Goal: Task Accomplishment & Management: Use online tool/utility

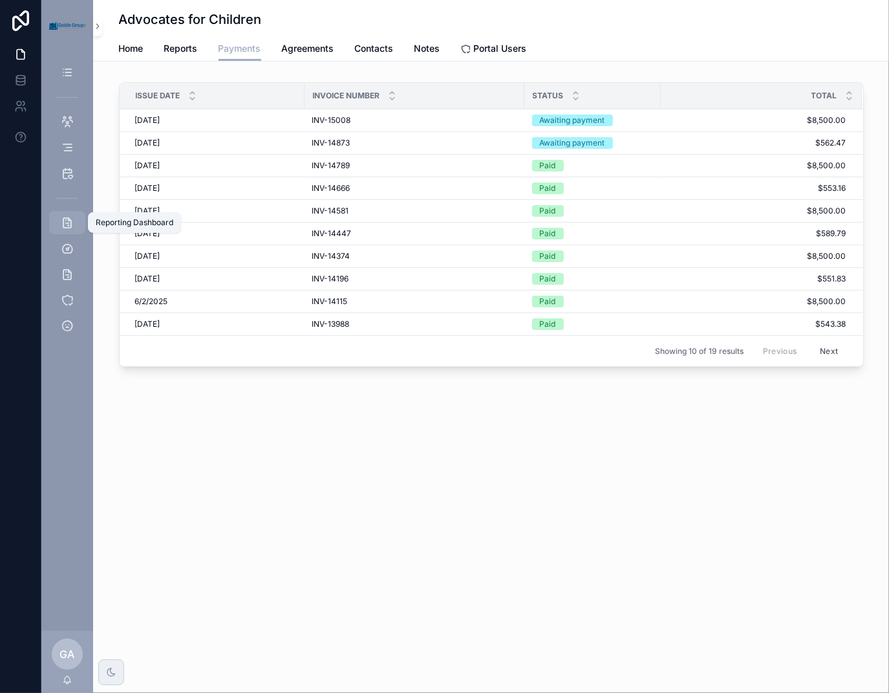
click at [63, 226] on icon "scrollable content" at bounding box center [67, 222] width 13 height 13
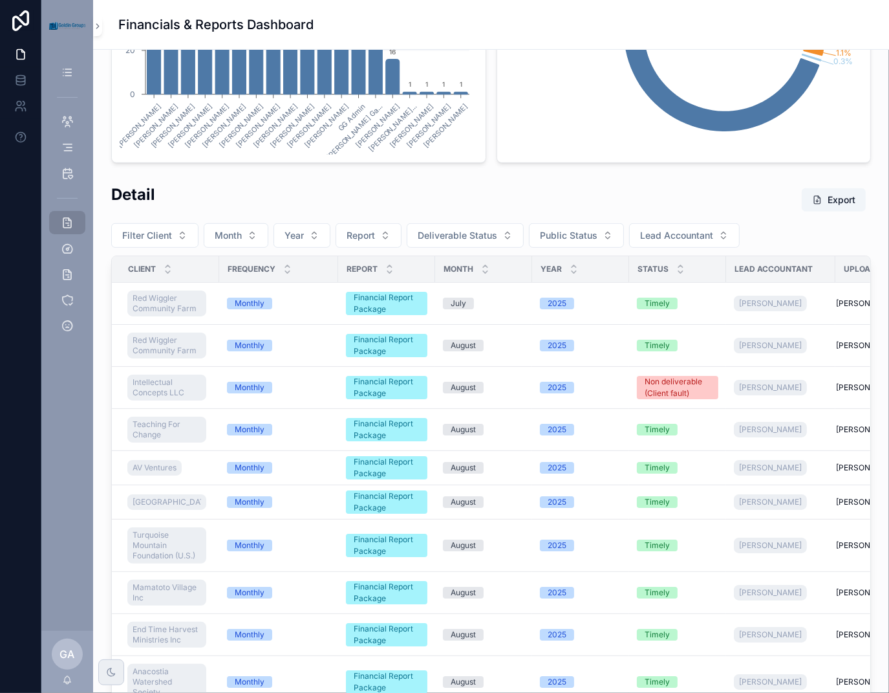
scroll to position [574, 0]
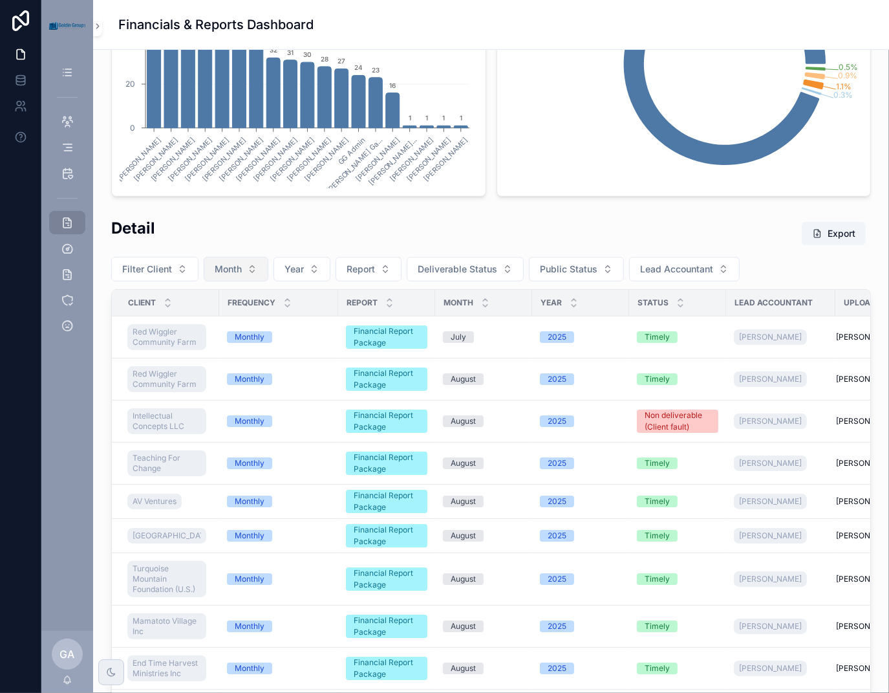
click at [256, 271] on button "Month" at bounding box center [236, 269] width 65 height 25
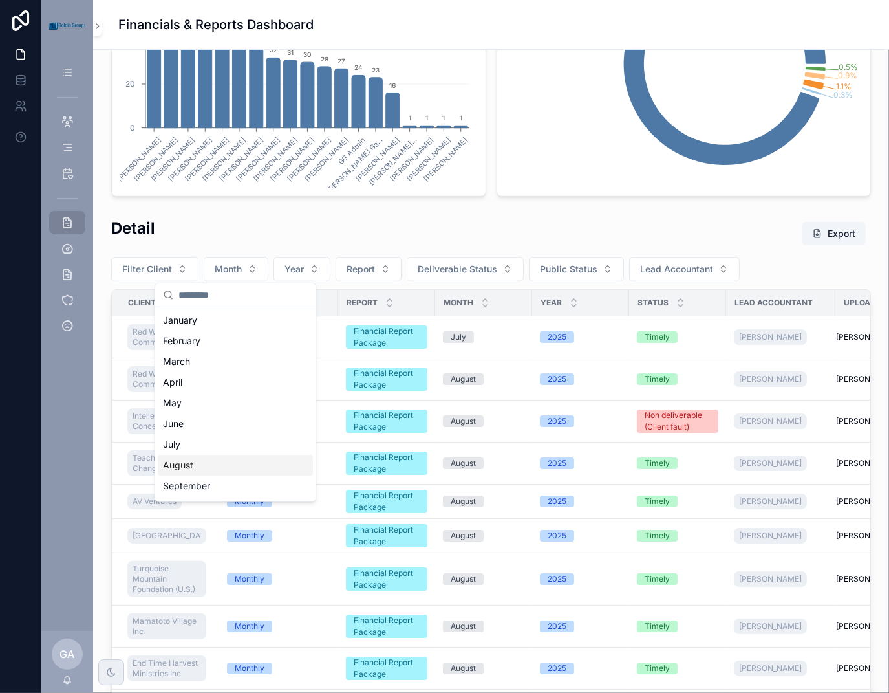
click at [230, 466] on div "August" at bounding box center [235, 465] width 155 height 21
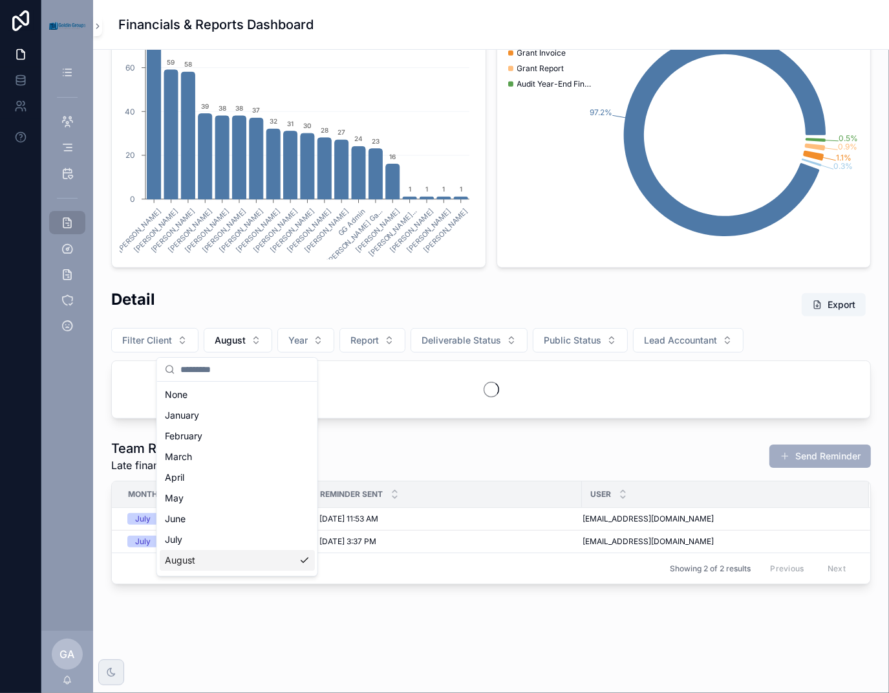
scroll to position [500, 0]
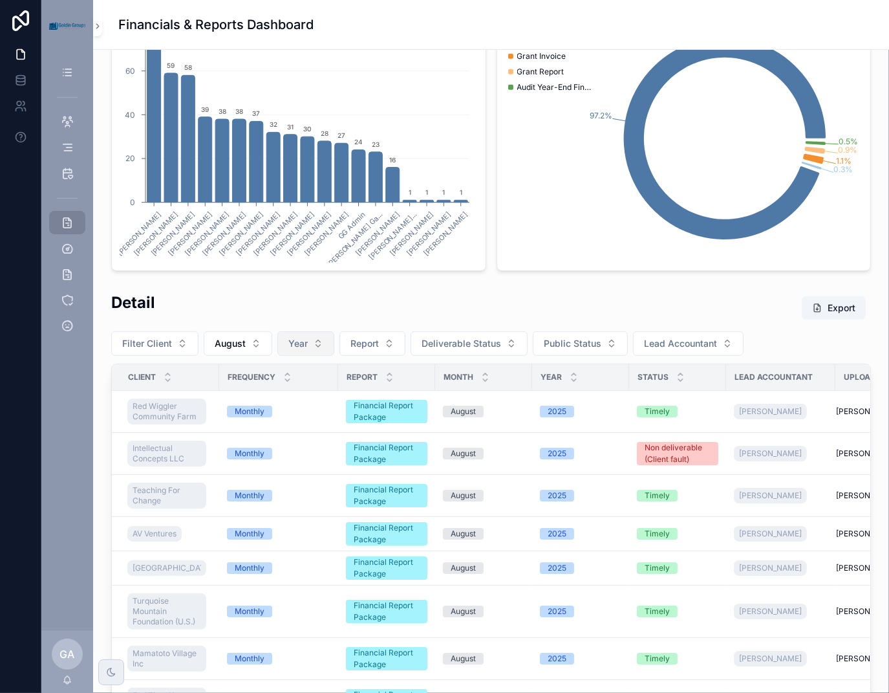
click at [314, 348] on button "Year" at bounding box center [305, 343] width 57 height 25
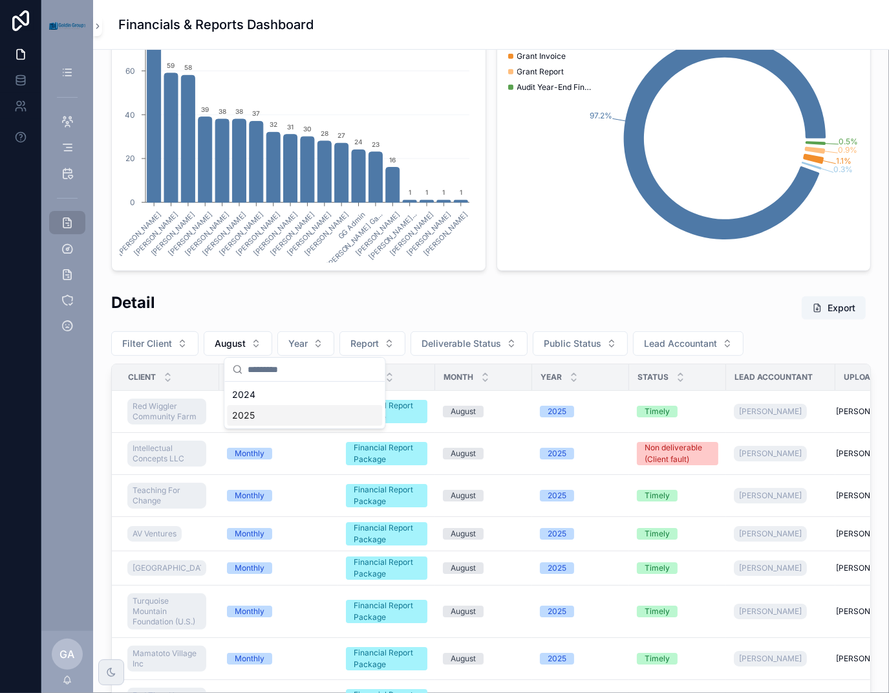
click at [277, 414] on div "2025" at bounding box center [304, 415] width 155 height 21
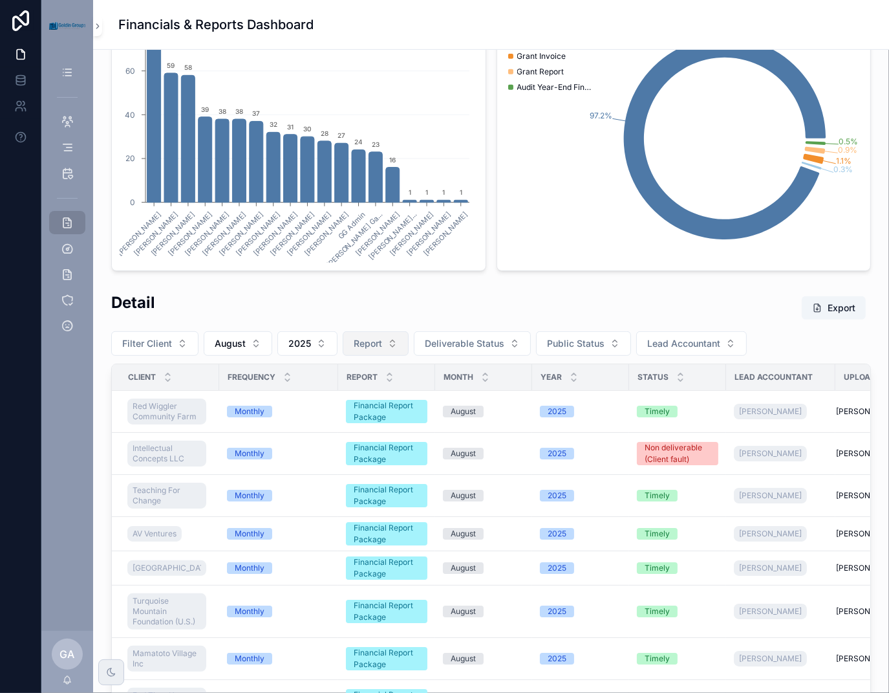
click at [365, 339] on span "Report" at bounding box center [368, 343] width 28 height 13
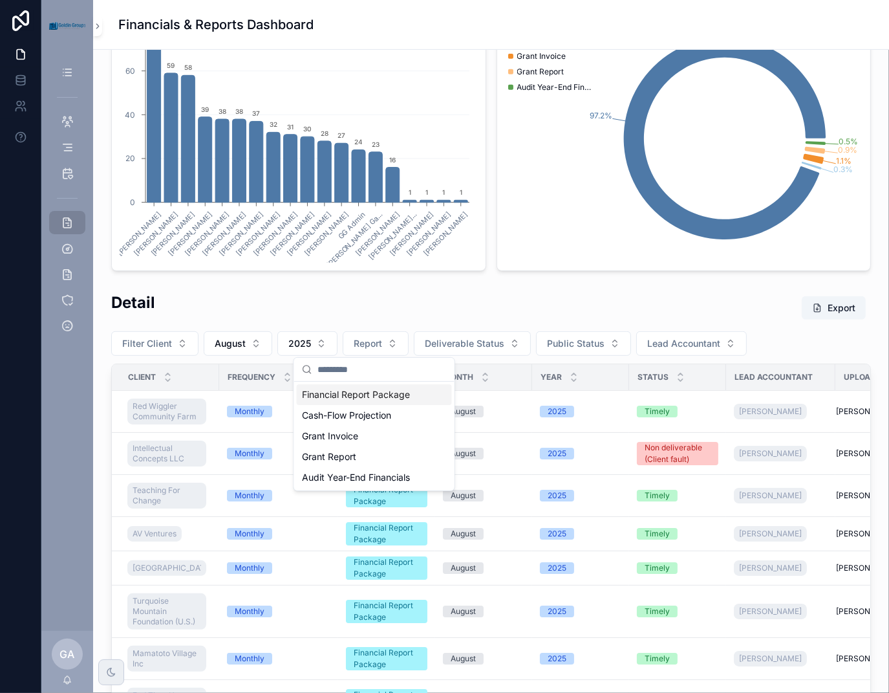
click at [398, 395] on div "Financial Report Package" at bounding box center [374, 394] width 155 height 21
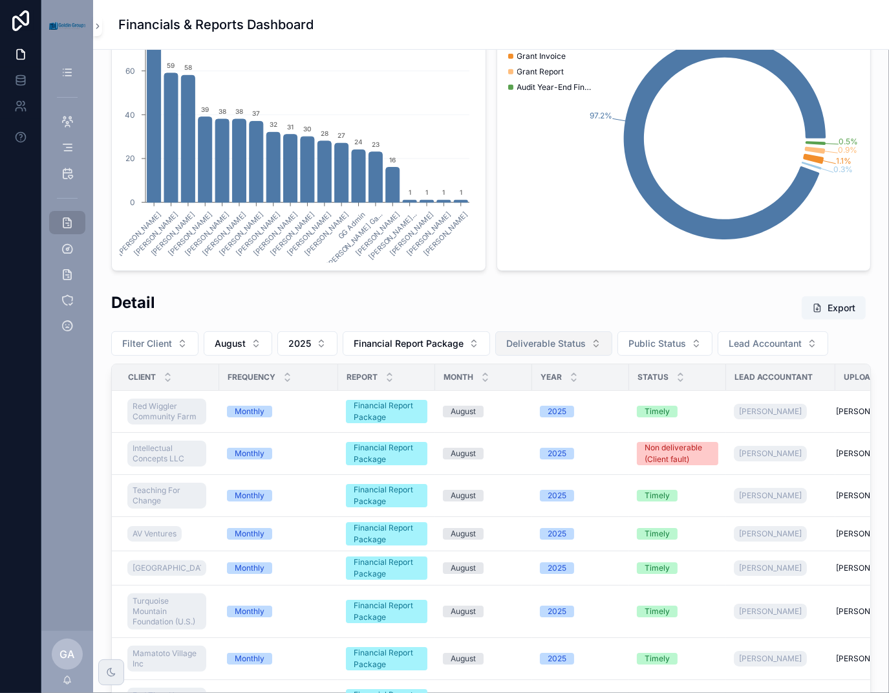
click at [556, 346] on span "Deliverable Status" at bounding box center [546, 343] width 80 height 13
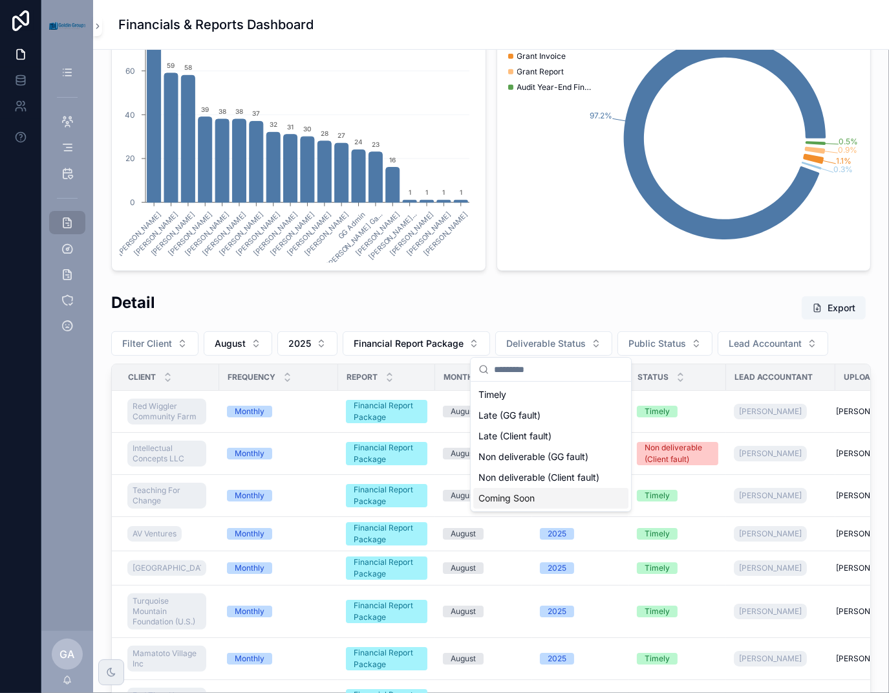
click at [532, 497] on div "Coming Soon" at bounding box center [550, 498] width 155 height 21
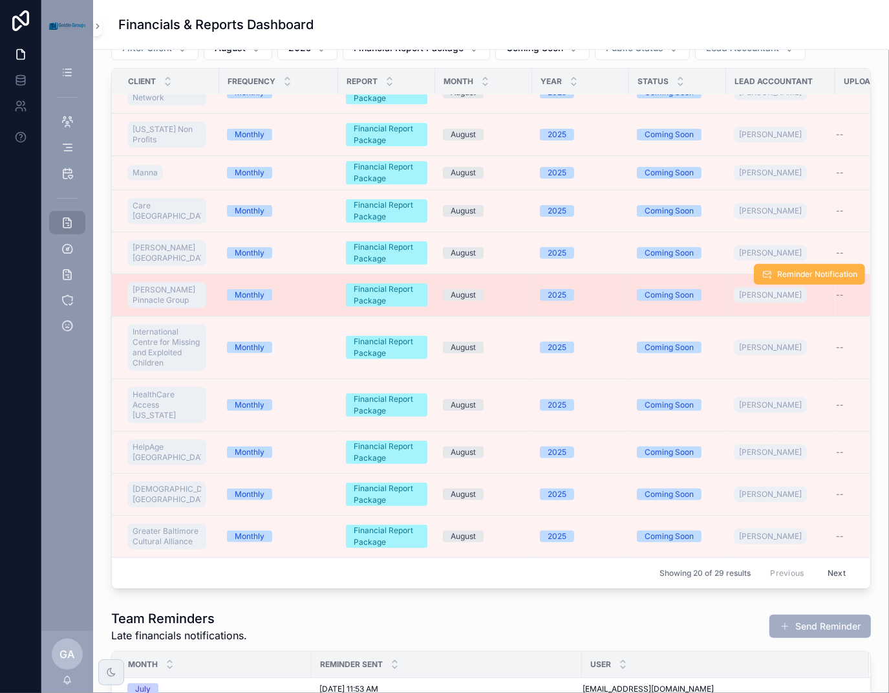
scroll to position [823, 0]
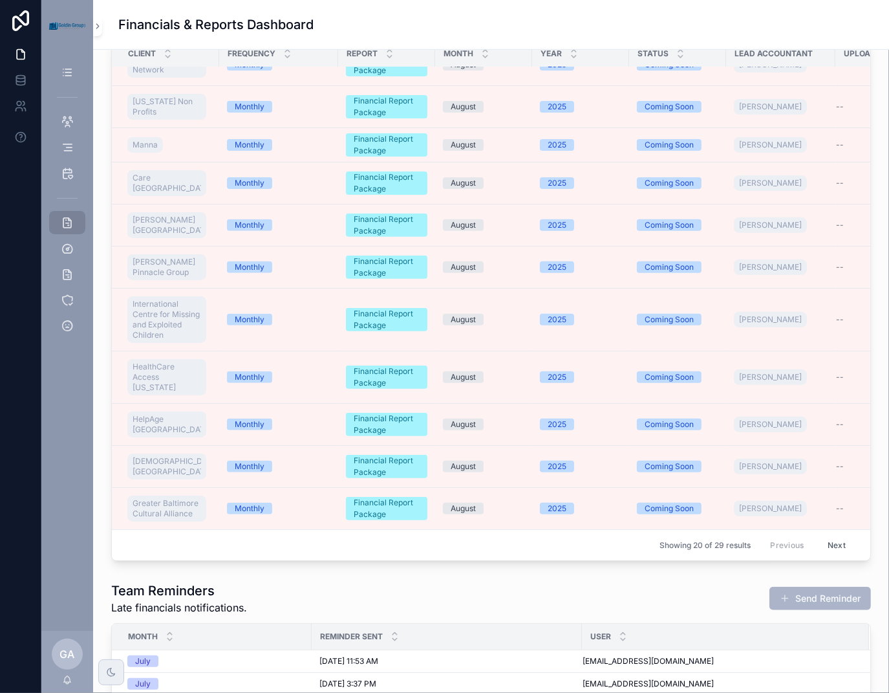
click at [809, 592] on button "Send Reminder" at bounding box center [821, 598] width 102 height 23
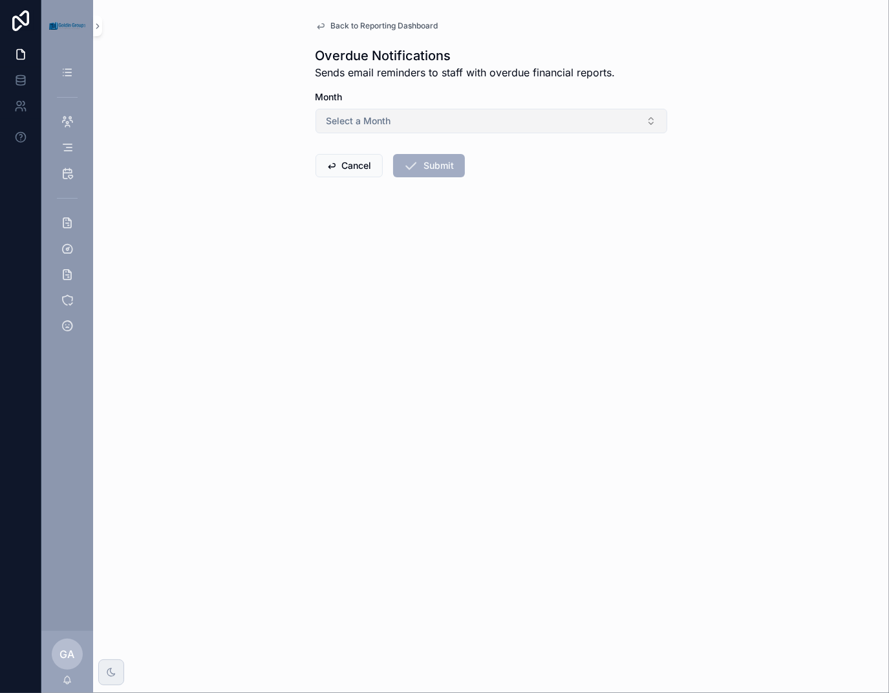
click at [517, 114] on button "Select a Month" at bounding box center [492, 121] width 352 height 25
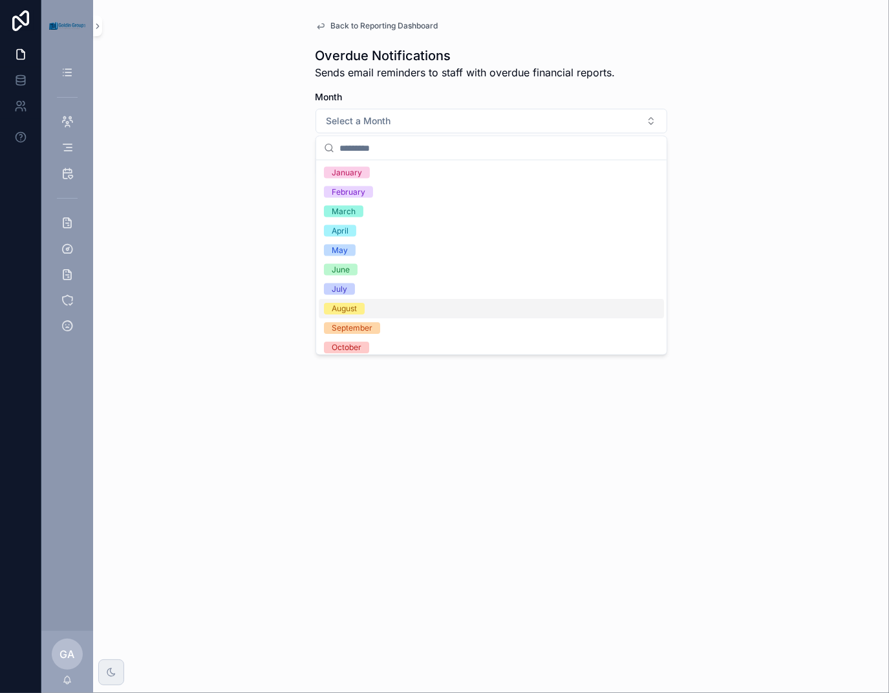
click at [388, 309] on div "August" at bounding box center [491, 308] width 345 height 19
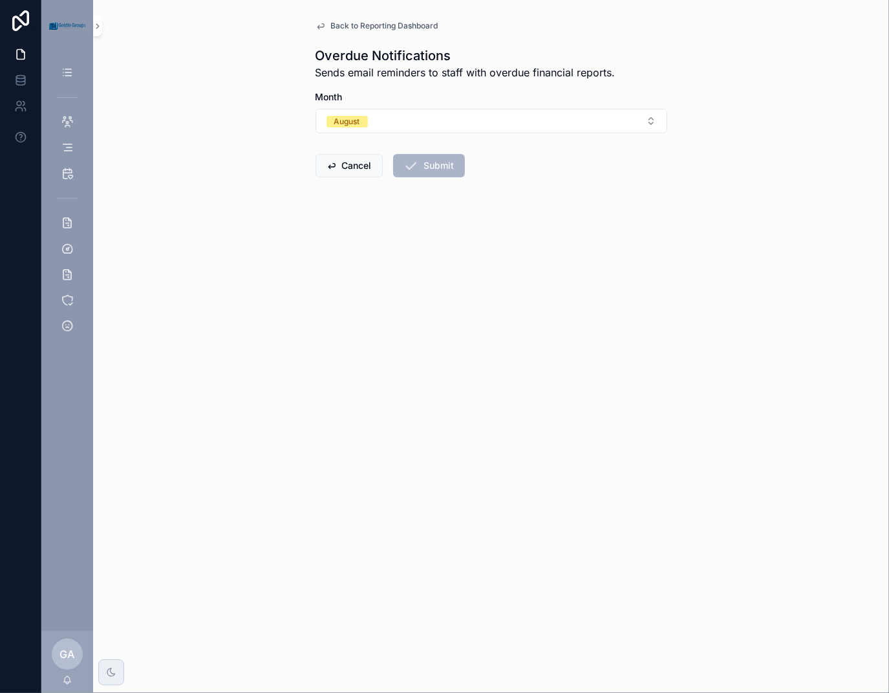
click at [457, 173] on button "Submit" at bounding box center [429, 165] width 72 height 23
